Goal: Information Seeking & Learning: Learn about a topic

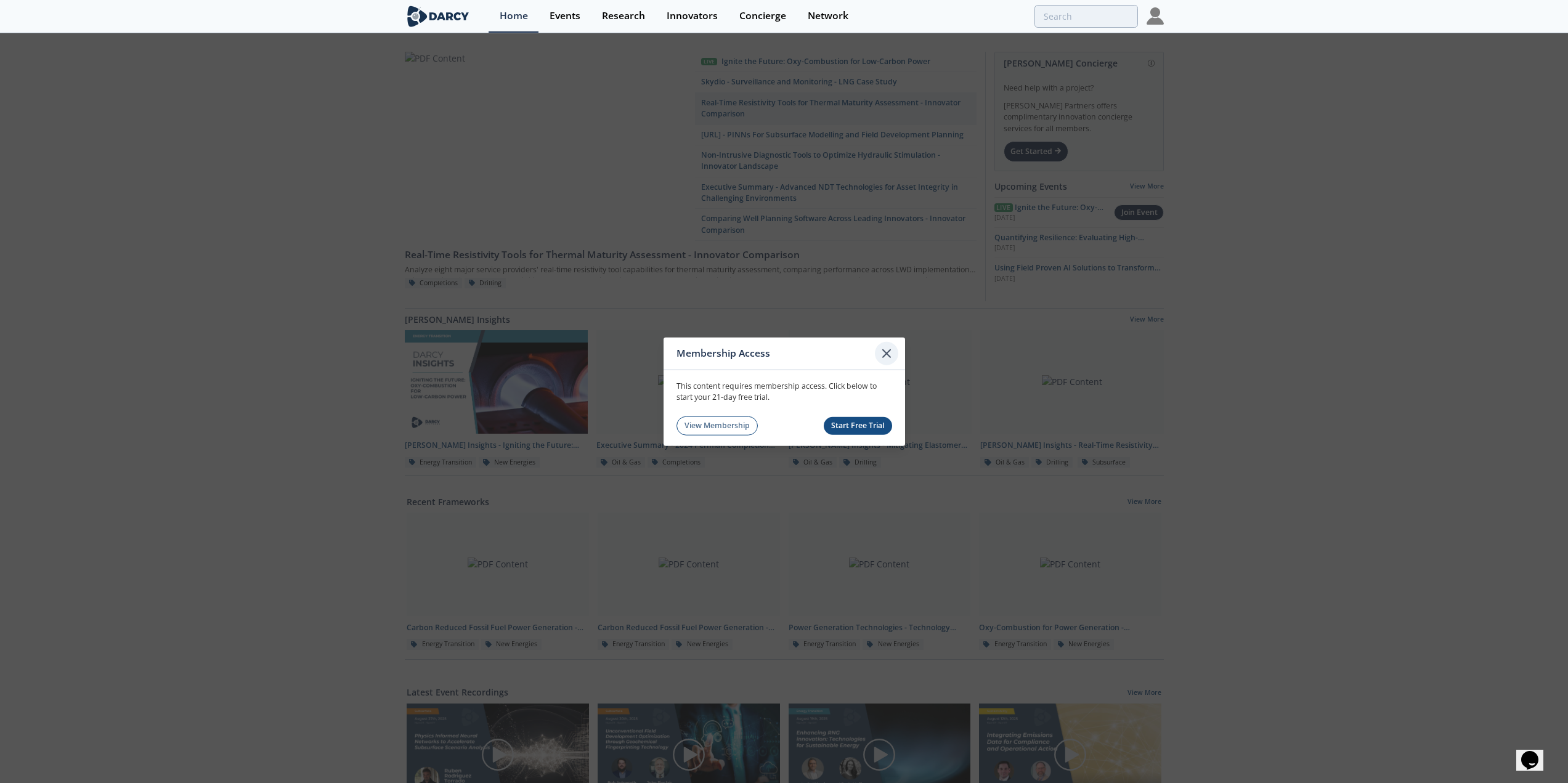
click at [889, 349] on icon at bounding box center [886, 353] width 7 height 7
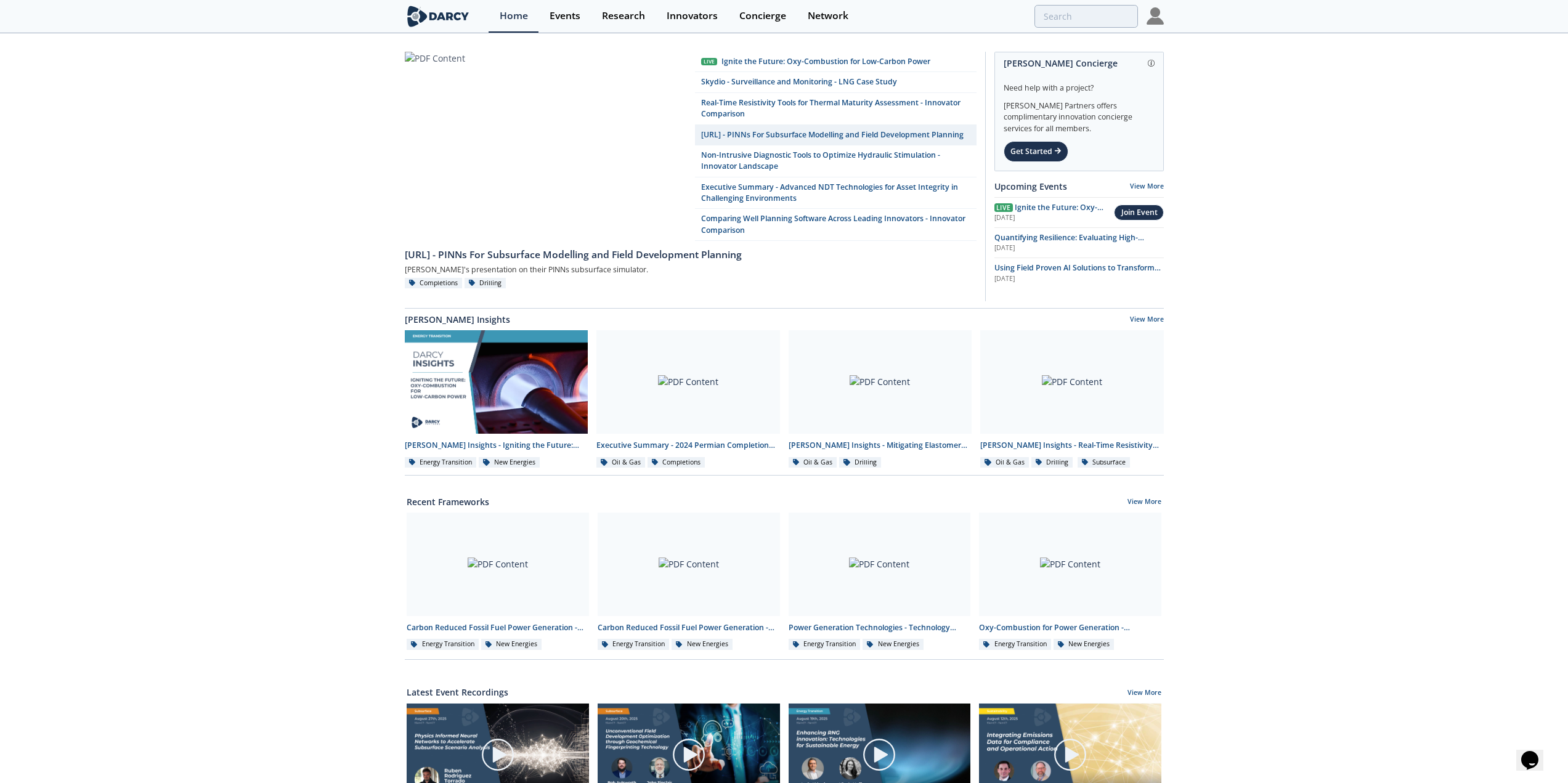
drag, startPoint x: 1277, startPoint y: 477, endPoint x: 1288, endPoint y: 465, distance: 16.3
click at [1277, 474] on div "Live Ignite the Future: Oxy-Combustion for Low-Carbon Power Skydio - Surveillan…" at bounding box center [784, 562] width 1568 height 1055
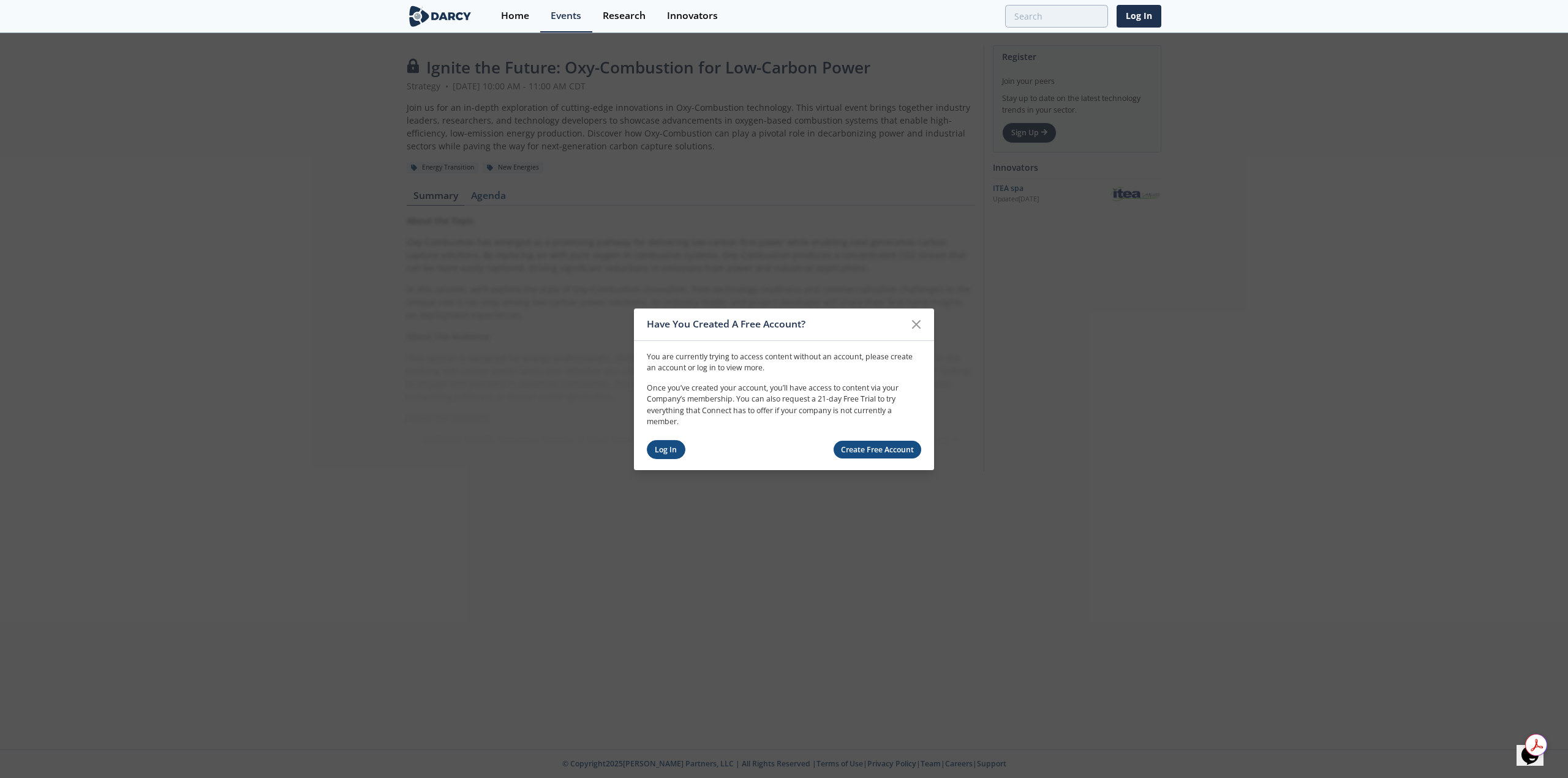
click at [667, 448] on link "Log In" at bounding box center [666, 450] width 38 height 19
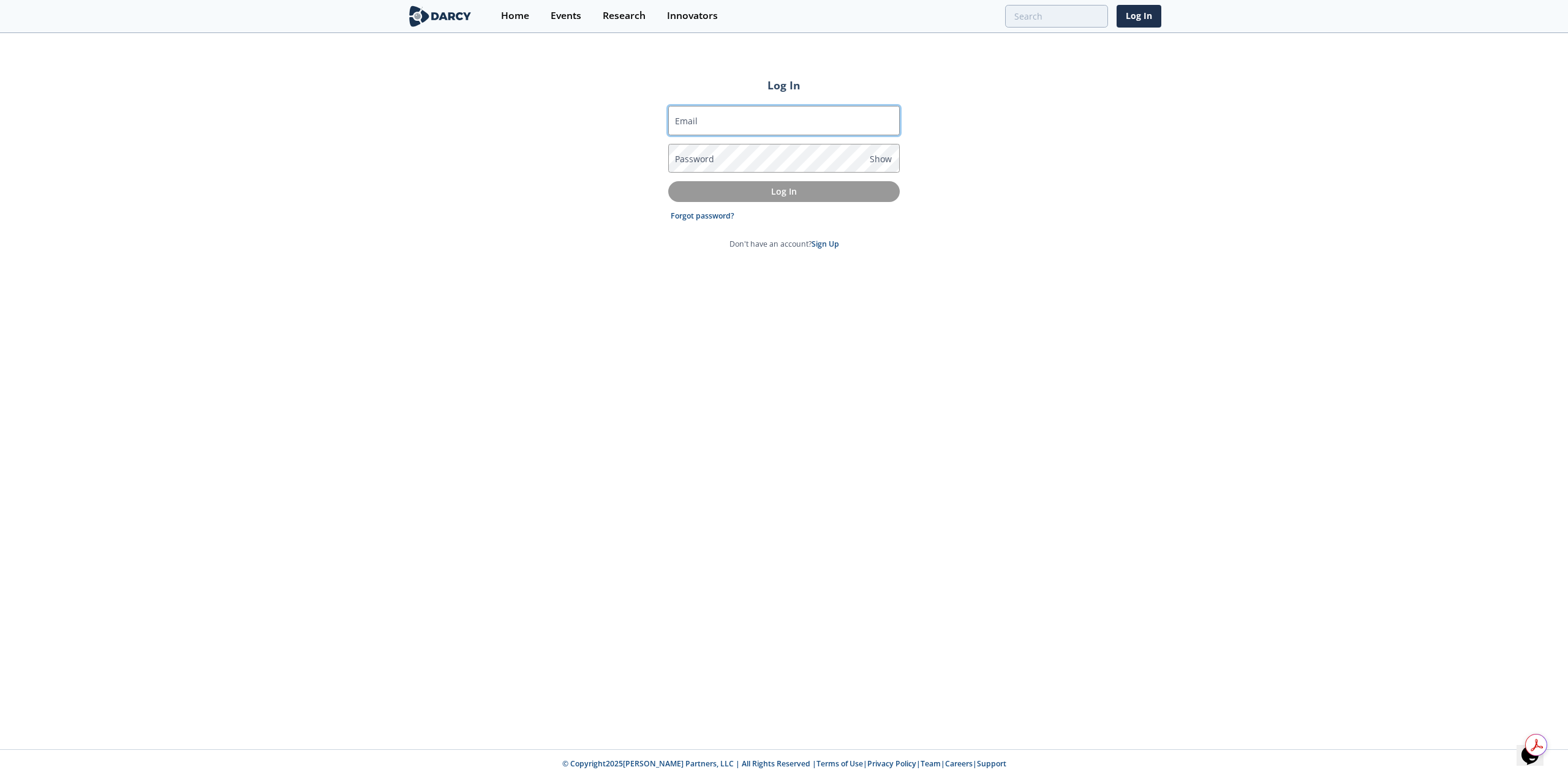
click at [726, 125] on input "Email" at bounding box center [784, 121] width 231 height 29
type input "daniel_salamander@oxy.com"
click at [668, 182] on button "Log In" at bounding box center [784, 192] width 231 height 20
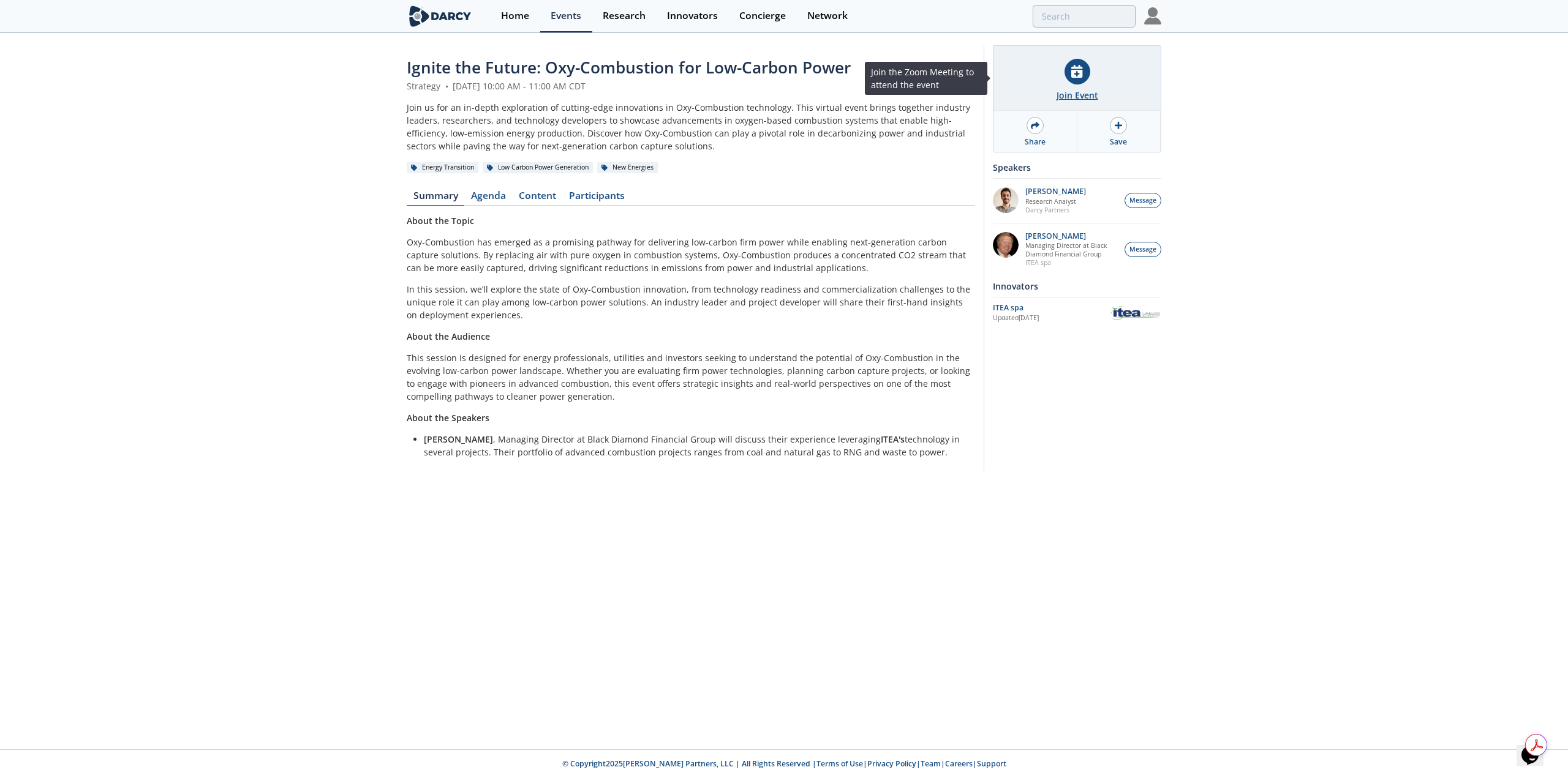
click at [1083, 73] on icon at bounding box center [1076, 72] width 11 height 13
drag, startPoint x: 1146, startPoint y: 482, endPoint x: 1139, endPoint y: 480, distance: 7.3
click at [1146, 481] on div "Ignite the Future: Oxy-Combustion for Low-Carbon Power Strategy • September 2, …" at bounding box center [784, 261] width 1568 height 455
click at [764, 268] on p "Oxy-Combustion has emerged as a promising pathway for delivering low-carbon fir…" at bounding box center [691, 255] width 568 height 38
